Goal: Use online tool/utility: Utilize a website feature to perform a specific function

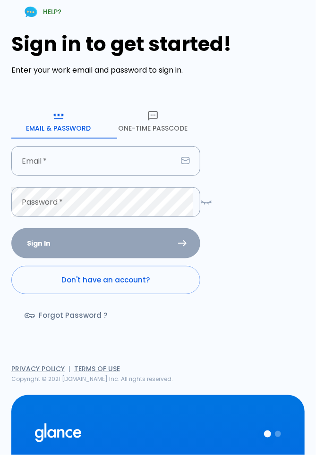
click at [114, 166] on input "Email   *" at bounding box center [94, 161] width 166 height 30
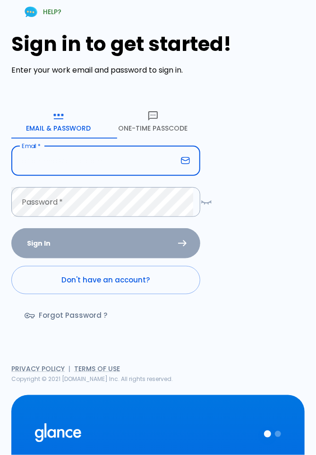
type input "kh.altulihe@gmail.com"
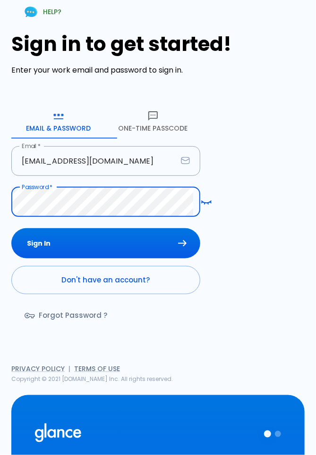
click at [184, 243] on button "Sign In" at bounding box center [105, 243] width 189 height 31
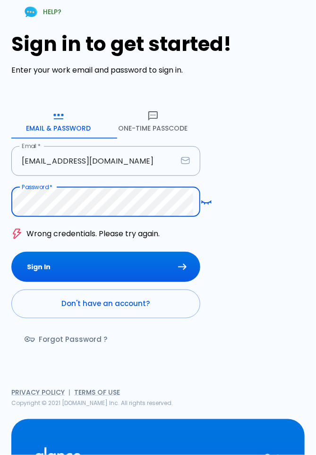
click at [11, 252] on button "Sign In" at bounding box center [105, 267] width 189 height 31
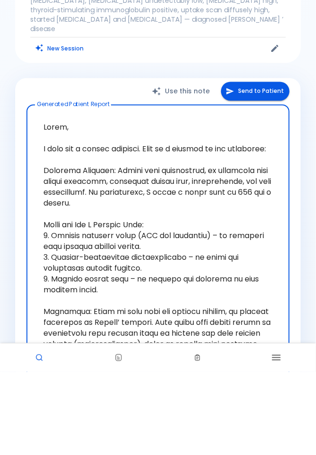
scroll to position [241, 0]
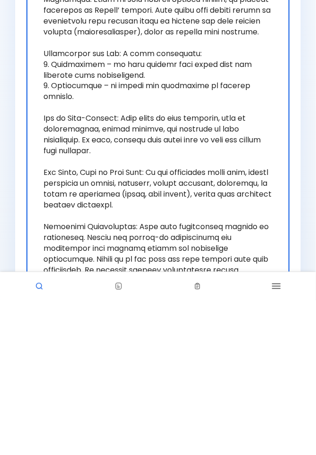
click at [294, 388] on div "Use this note Send to Patient Generated Patient Report x Generated Patient Repo…" at bounding box center [157, 221] width 285 height 602
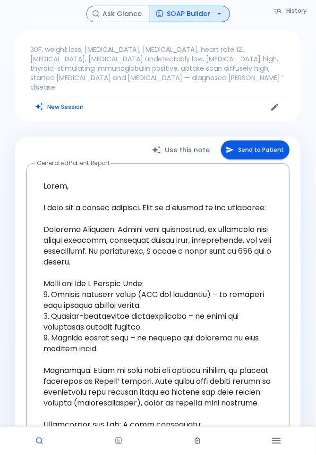
scroll to position [0, 0]
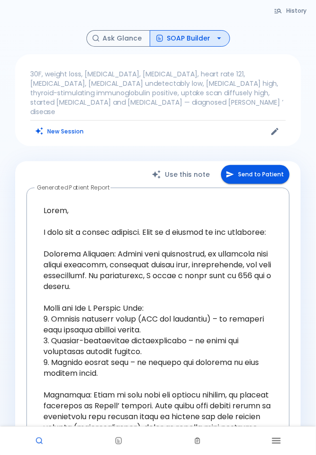
click at [130, 40] on button "Ask Glance" at bounding box center [118, 38] width 64 height 17
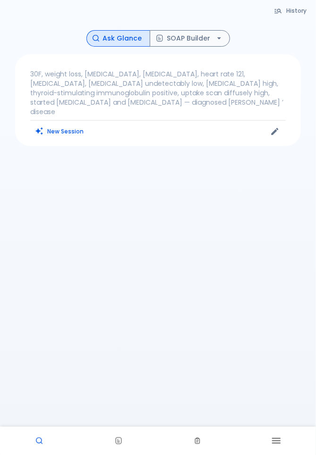
click at [206, 42] on button "SOAP Builder" at bounding box center [190, 38] width 80 height 17
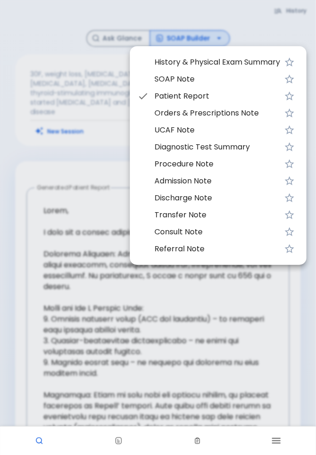
click at [206, 40] on div at bounding box center [158, 227] width 316 height 455
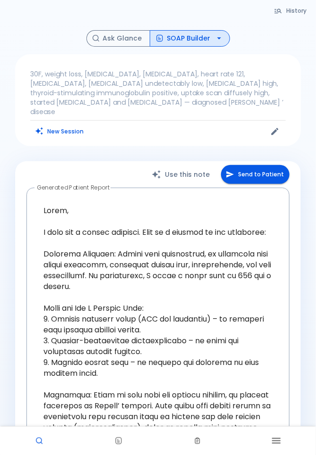
click at [202, 42] on button "SOAP Builder" at bounding box center [190, 38] width 80 height 17
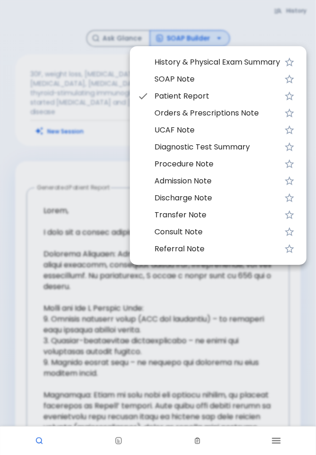
click at [199, 85] on li "SOAP Note" at bounding box center [218, 79] width 176 height 17
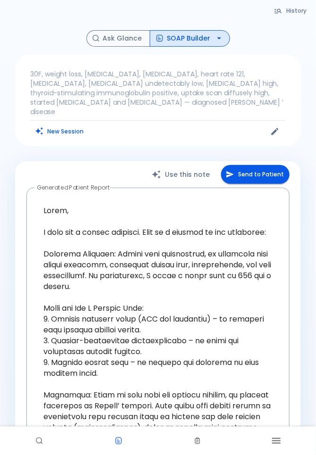
click at [206, 40] on button "SOAP Builder" at bounding box center [190, 38] width 80 height 17
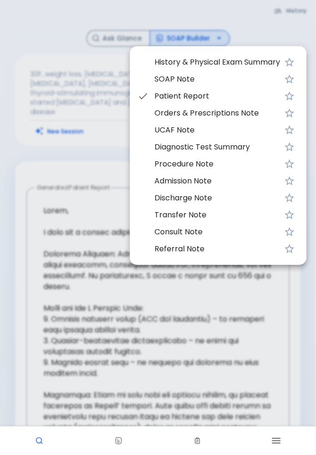
click at [221, 85] on li "SOAP Note" at bounding box center [218, 79] width 176 height 17
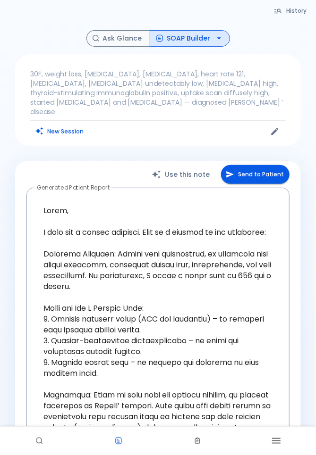
click at [277, 127] on button "Edit" at bounding box center [275, 132] width 14 height 14
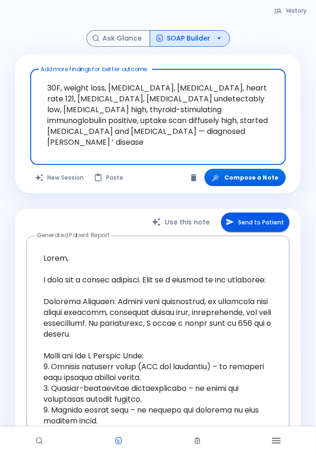
click at [253, 179] on button "Compose a Note" at bounding box center [244, 177] width 81 height 17
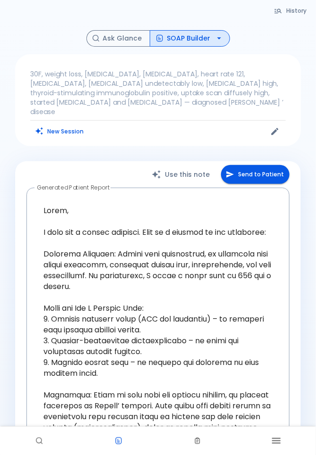
click at [205, 42] on button "SOAP Builder" at bounding box center [190, 38] width 80 height 17
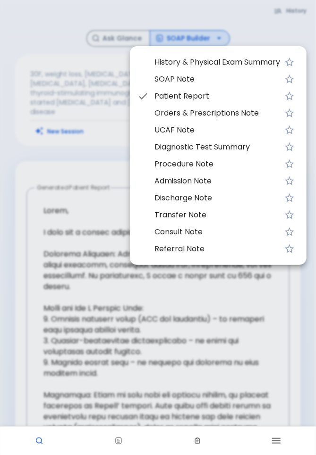
click at [257, 62] on span "History & Physical Exam Summary" at bounding box center [217, 62] width 126 height 11
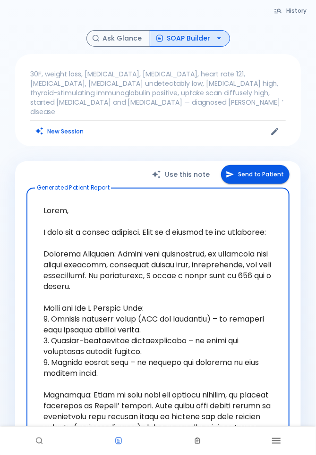
click at [205, 48] on div "History & Physical Exam Summary SOAP Note Patient Report Orders & Prescriptions…" at bounding box center [200, 107] width 132 height 123
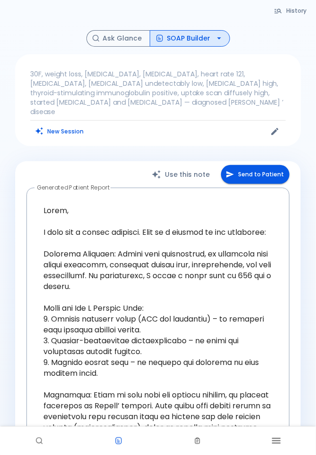
click at [200, 45] on div at bounding box center [158, 227] width 316 height 455
click at [212, 40] on div at bounding box center [158, 227] width 316 height 455
click at [138, 101] on li "Diagnostic Test Summary" at bounding box center [200, 102] width 132 height 9
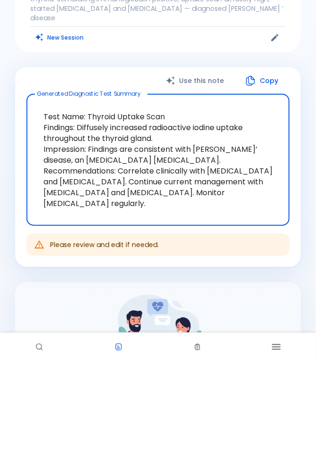
click at [274, 358] on div "Use this note Copy Generated Diagnostic Test Summary Test Name: Thyroid Uptake …" at bounding box center [157, 354] width 285 height 387
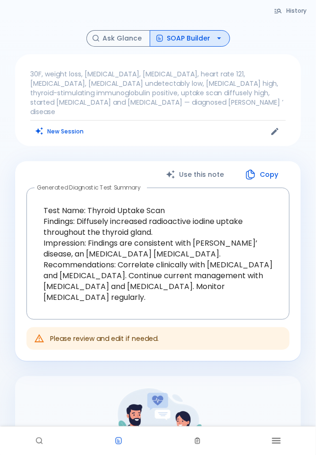
click at [208, 44] on button "SOAP Builder" at bounding box center [190, 38] width 80 height 17
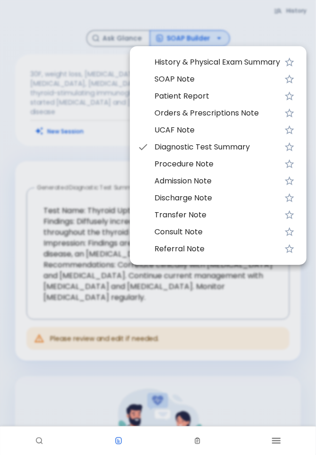
click at [209, 81] on span "SOAP Note" at bounding box center [217, 79] width 126 height 11
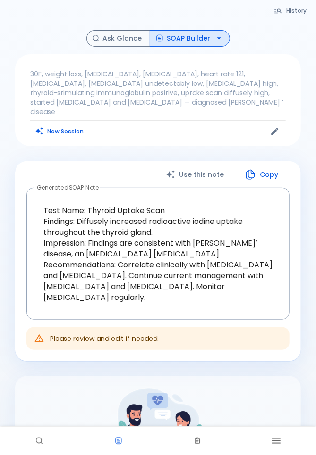
click at [74, 196] on textarea "Test Name: Thyroid Uptake Scan Findings: Diffusely increased radioactive iodine…" at bounding box center [158, 254] width 250 height 117
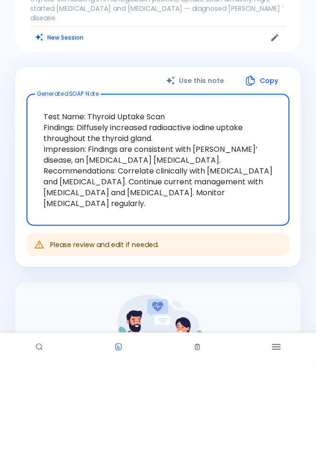
click at [215, 238] on textarea "Test Name: Thyroid Uptake Scan Findings: Diffusely increased radioactive iodine…" at bounding box center [158, 254] width 250 height 117
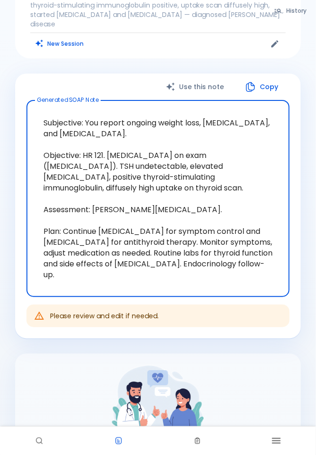
scroll to position [88, 0]
